Goal: Transaction & Acquisition: Download file/media

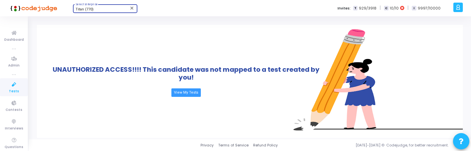
click at [0, 88] on link "Tests" at bounding box center [14, 87] width 28 height 18
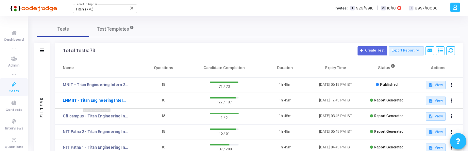
click at [119, 98] on link "LNMIIT - Titan Engineering Intern 2026" at bounding box center [95, 101] width 65 height 6
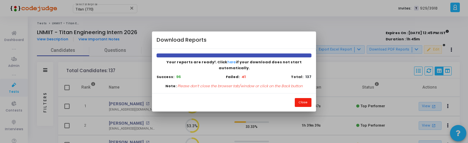
click at [304, 99] on button "Close" at bounding box center [303, 102] width 17 height 9
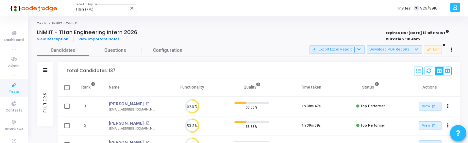
click at [45, 92] on div "Filters" at bounding box center [45, 102] width 6 height 72
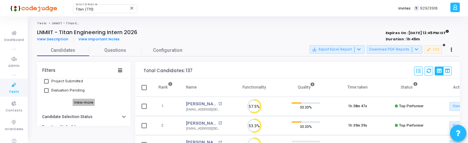
click at [77, 102] on h6 "View more" at bounding box center [84, 101] width 23 height 7
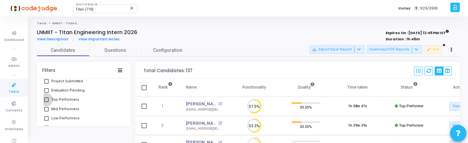
click at [65, 101] on span "Top Performers" at bounding box center [65, 100] width 28 height 8
click at [46, 102] on input "Top Performers" at bounding box center [46, 102] width 0 height 0
checkbox input "true"
click at [64, 109] on span "Mid Performers" at bounding box center [65, 109] width 28 height 8
click at [46, 111] on input "Mid Performers" at bounding box center [46, 111] width 0 height 0
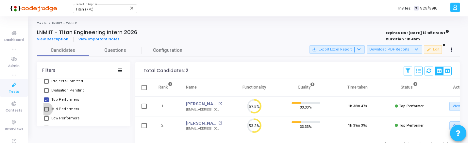
checkbox input "true"
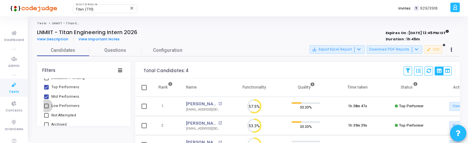
click at [64, 110] on span "Low Performers" at bounding box center [65, 106] width 28 height 8
click at [46, 108] on input "Low Performers" at bounding box center [46, 108] width 0 height 0
checkbox input "true"
click at [65, 96] on span "Mid Performers" at bounding box center [65, 97] width 28 height 8
click at [46, 99] on input "Mid Performers" at bounding box center [46, 99] width 0 height 0
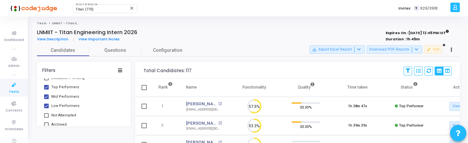
checkbox input "false"
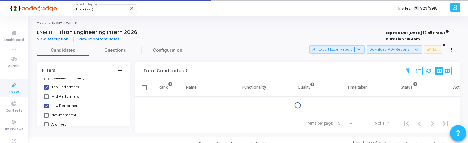
click at [65, 90] on span "Top Performers" at bounding box center [65, 87] width 28 height 8
click at [46, 90] on input "Top Performers" at bounding box center [46, 89] width 0 height 0
checkbox input "false"
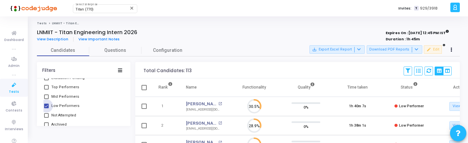
click at [57, 103] on span "Low Performers" at bounding box center [65, 106] width 28 height 8
click at [46, 108] on input "Low Performers" at bounding box center [46, 108] width 0 height 0
checkbox input "false"
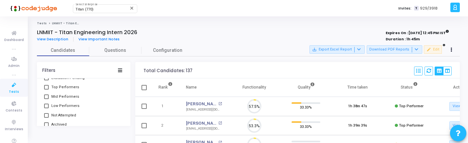
scroll to position [14, 17]
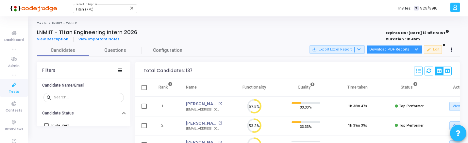
click at [404, 47] on button "Download PDF Reports" at bounding box center [395, 49] width 56 height 9
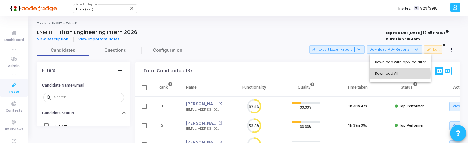
click at [391, 74] on button "Download All" at bounding box center [400, 73] width 61 height 11
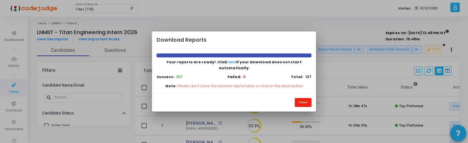
click at [302, 98] on button "Close" at bounding box center [303, 102] width 17 height 9
